Goal: Transaction & Acquisition: Purchase product/service

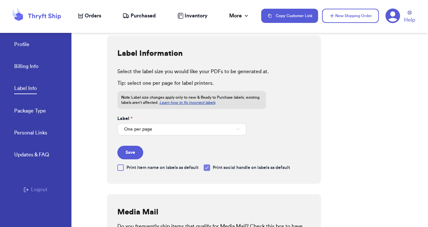
select select "CA"
click at [155, 13] on span "Purchased" at bounding box center [143, 16] width 25 height 8
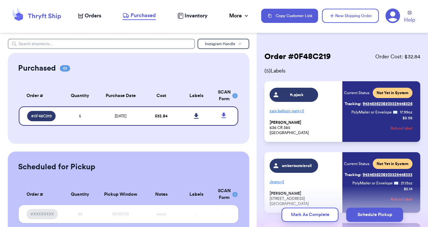
click at [90, 11] on nav "Orders Purchased Inventory More Stats Completed Orders Payments Payouts Copy Cu…" at bounding box center [249, 15] width 356 height 21
click at [96, 17] on span "Orders" at bounding box center [93, 16] width 16 height 8
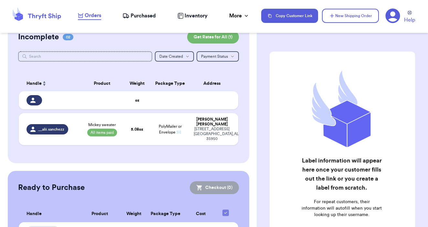
scroll to position [61, 0]
click at [55, 102] on div at bounding box center [51, 101] width 50 height 10
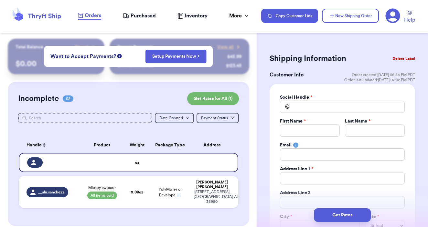
scroll to position [0, 0]
click at [403, 57] on button "Delete Label" at bounding box center [404, 59] width 28 height 14
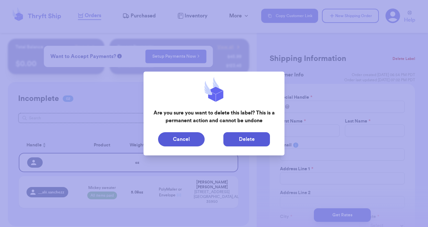
click at [254, 137] on button "Delete" at bounding box center [246, 139] width 47 height 14
type input "Mickey sweater"
select select "paid"
type input "5.08"
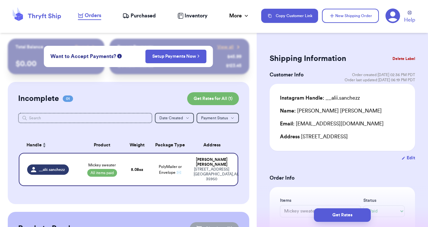
click at [146, 15] on span "Purchased" at bounding box center [143, 16] width 25 height 8
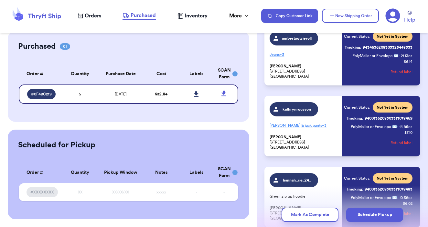
scroll to position [137, 0]
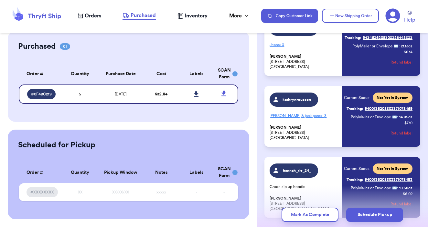
click at [298, 118] on p "Janie & jack pants + 3" at bounding box center [303, 116] width 69 height 10
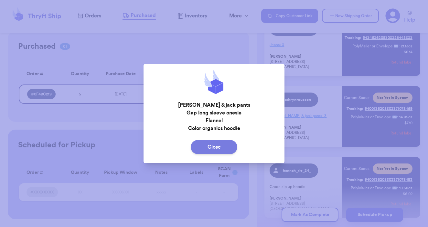
click at [219, 145] on button "Close" at bounding box center [214, 147] width 47 height 14
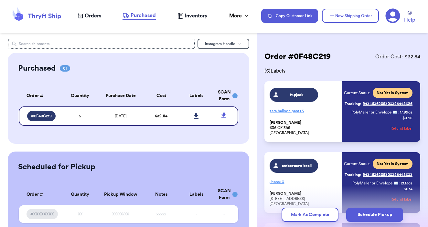
scroll to position [0, 0]
click at [90, 20] on nav "Orders Purchased Inventory More Stats Completed Orders Payments Payouts Copy Cu…" at bounding box center [249, 15] width 356 height 21
click at [85, 14] on span "Orders" at bounding box center [93, 16] width 16 height 8
select select "paid"
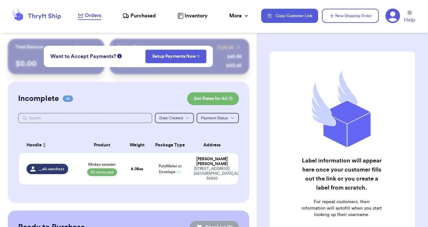
click at [136, 18] on span "Purchased" at bounding box center [143, 16] width 25 height 8
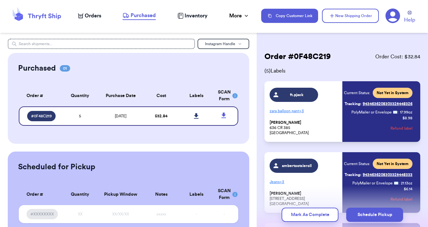
click at [95, 15] on span "Orders" at bounding box center [93, 16] width 16 height 8
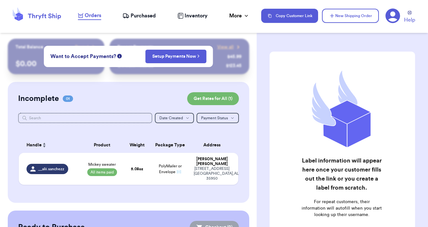
click at [148, 16] on span "Purchased" at bounding box center [143, 16] width 25 height 8
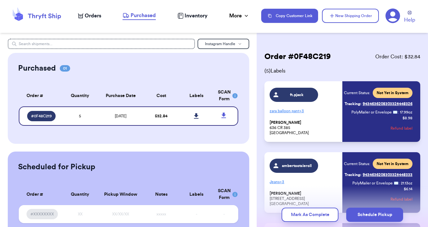
click at [94, 16] on span "Orders" at bounding box center [93, 16] width 16 height 8
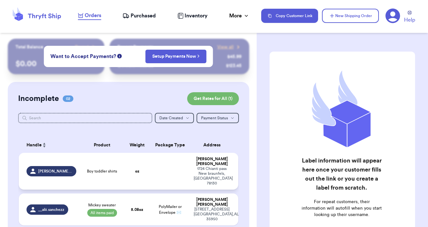
click at [167, 168] on td at bounding box center [169, 171] width 39 height 37
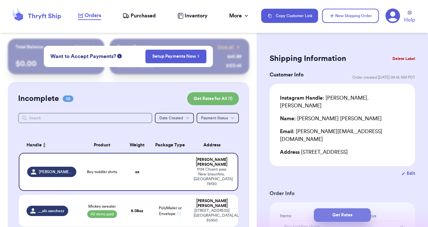
click at [336, 217] on button "Get Rates" at bounding box center [342, 216] width 57 height 14
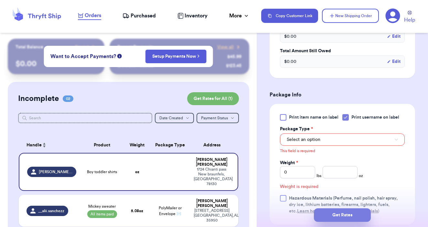
scroll to position [280, 0]
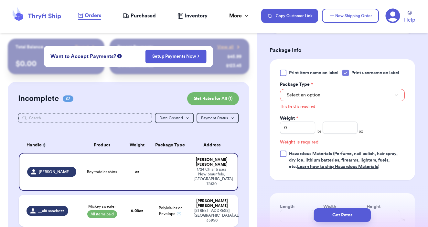
click at [339, 89] on button "Select an option" at bounding box center [342, 95] width 125 height 12
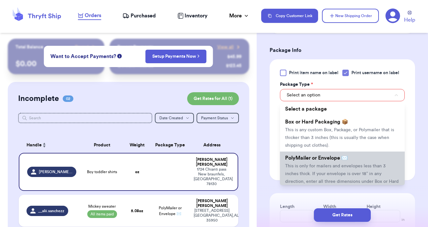
click at [332, 152] on li "PolyMailer or Envelope ✉️ This is only for mailers and envelopes less than 3 in…" at bounding box center [342, 174] width 125 height 44
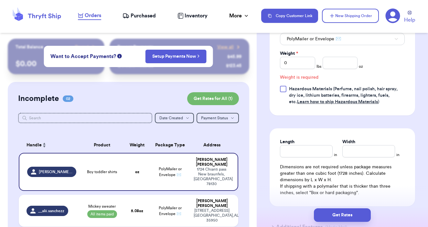
scroll to position [338, 0]
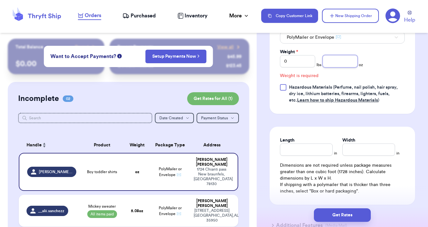
click at [341, 55] on input "number" at bounding box center [339, 61] width 35 height 12
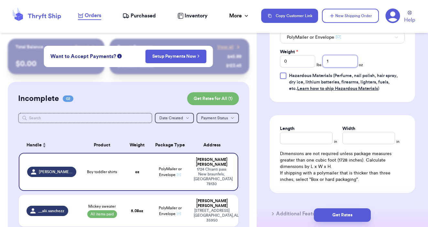
type input "10"
type input "10.16"
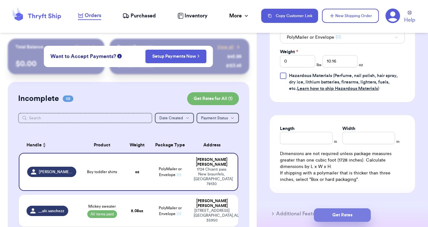
click at [348, 214] on button "Get Rates" at bounding box center [342, 216] width 57 height 14
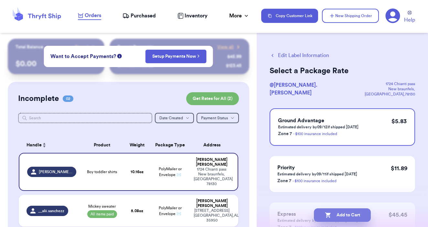
click at [342, 216] on button "Add to Cart" at bounding box center [342, 216] width 57 height 14
checkbox input "true"
select select "paid"
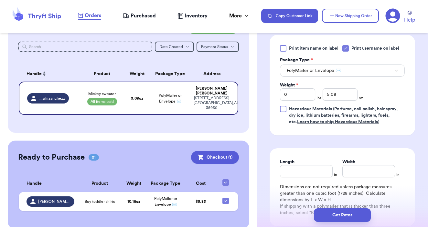
scroll to position [285, 0]
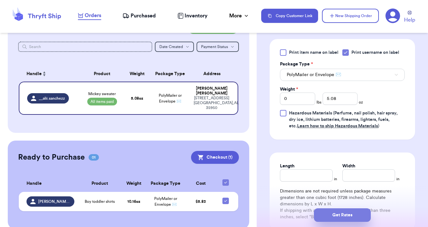
click at [350, 212] on button "Get Rates" at bounding box center [342, 216] width 57 height 14
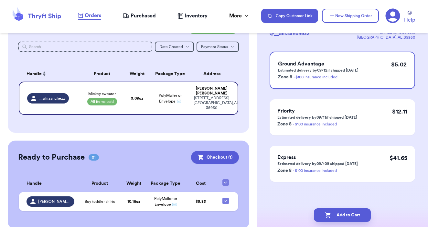
scroll to position [0, 0]
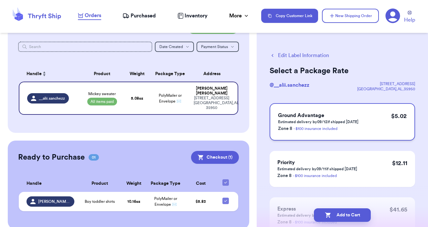
click at [370, 127] on div "Ground Advantage Estimated delivery by 09/12 if shipped today Zone 8 - $100 ins…" at bounding box center [341, 121] width 145 height 37
click at [342, 220] on button "Add to Cart" at bounding box center [342, 216] width 57 height 14
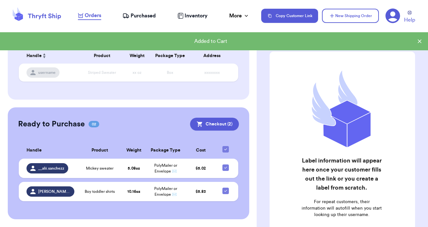
scroll to position [89, 0]
click at [219, 118] on div "Ready to Purchase 02 Checkout ( 2 ) Checkout ( 2 ) Handle Product Weight Packag…" at bounding box center [128, 164] width 241 height 112
click at [224, 122] on button "Checkout ( 2 )" at bounding box center [214, 124] width 49 height 13
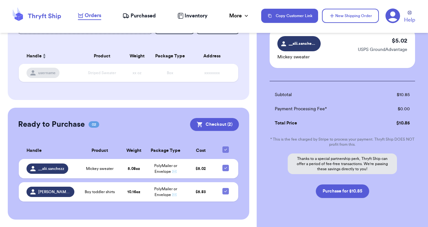
scroll to position [107, 0]
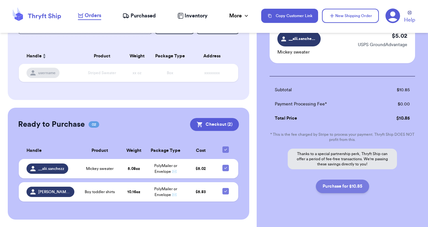
click at [347, 184] on button "Purchase for $10.85" at bounding box center [342, 187] width 53 height 14
checkbox input "false"
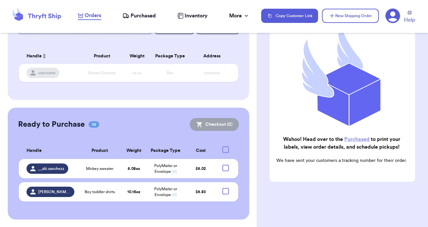
scroll to position [76, 0]
checkbox input "true"
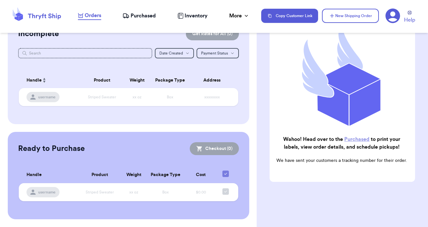
scroll to position [65, 0]
